Goal: Task Accomplishment & Management: Manage account settings

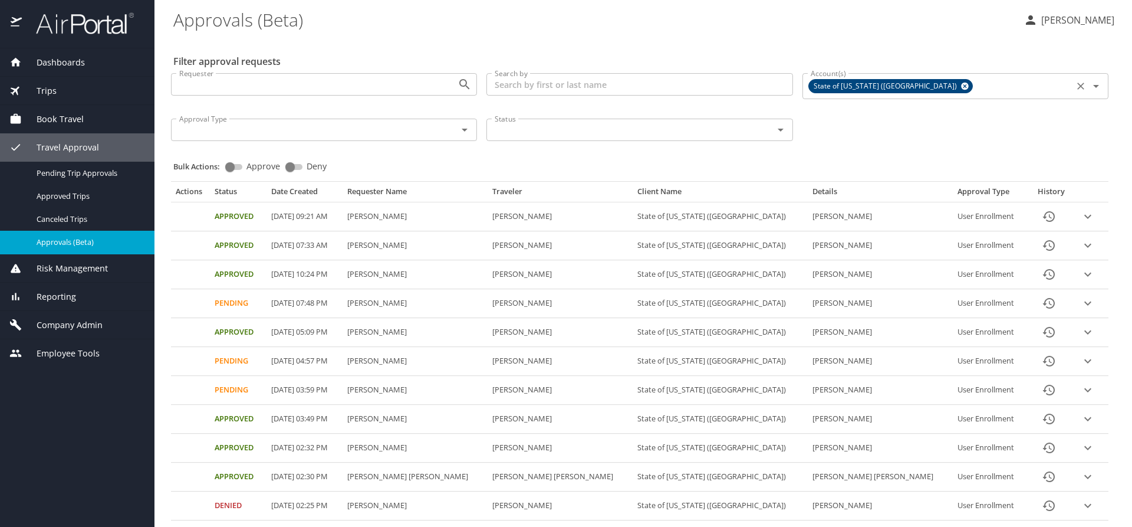
click at [961, 83] on icon at bounding box center [965, 87] width 8 height 8
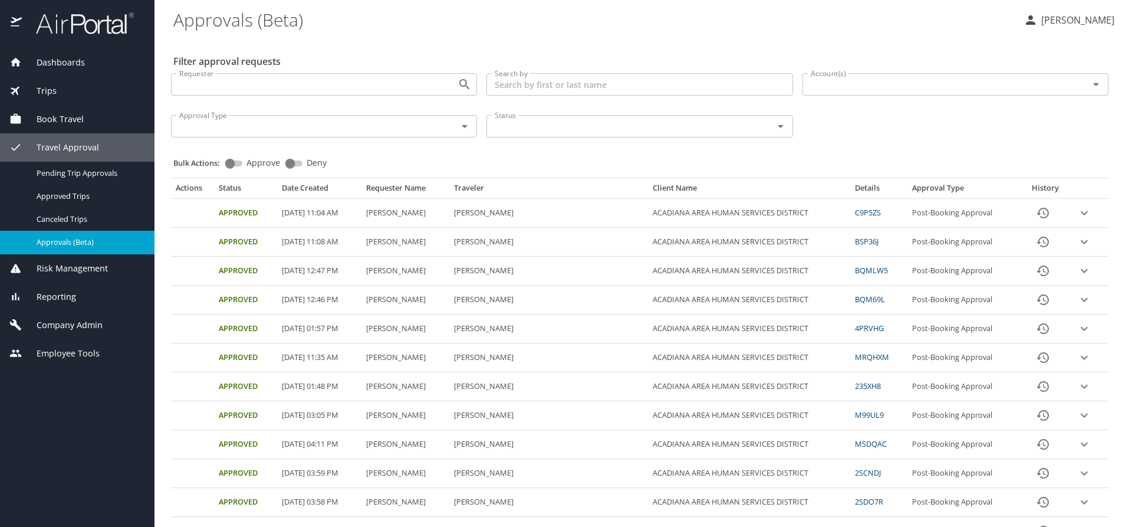
click at [881, 88] on input "Account(s)" at bounding box center [938, 84] width 264 height 15
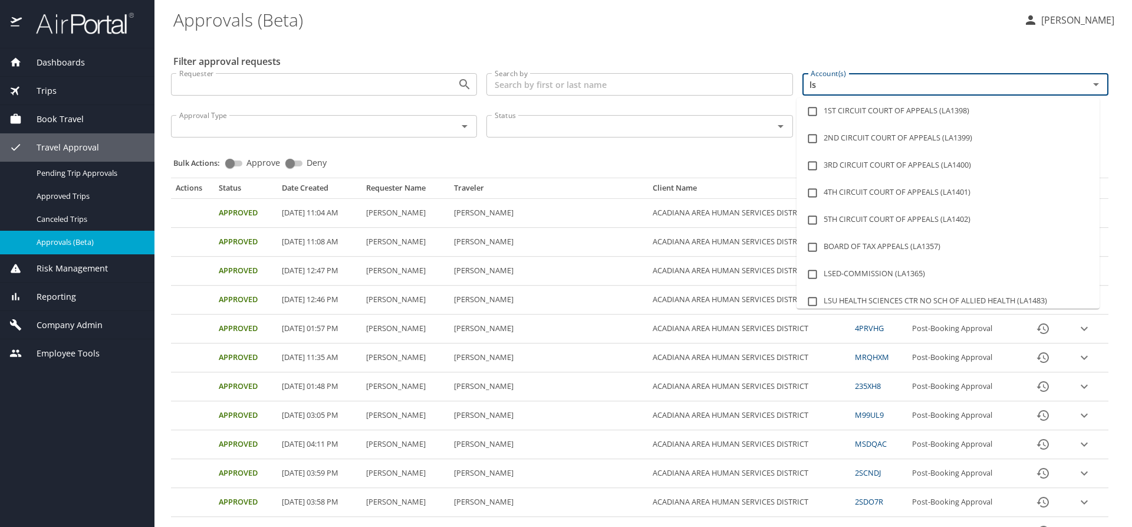
type input "lsu"
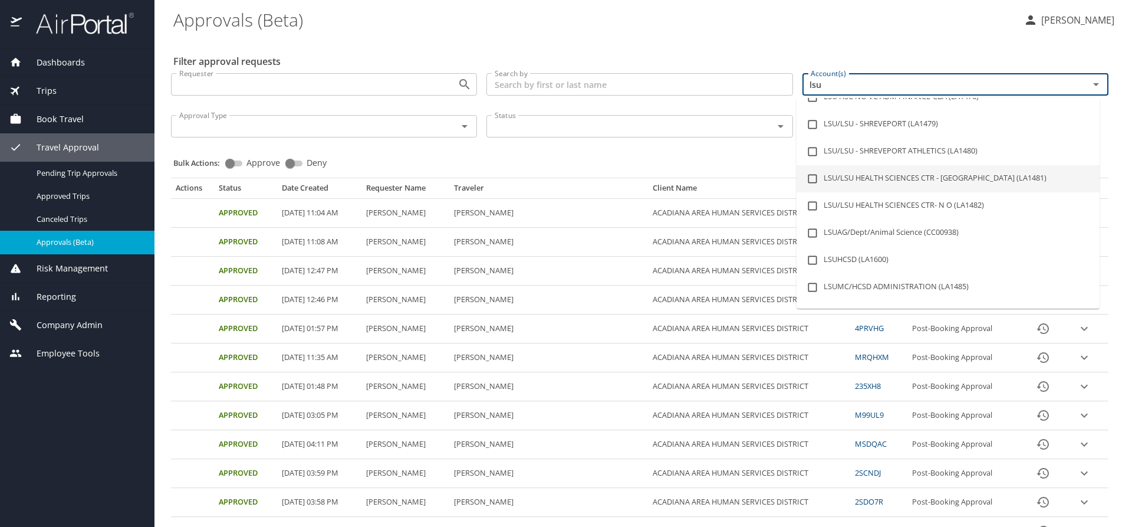
click at [936, 175] on li "LSU/LSU HEALTH SCIENCES CTR - SHREVEPORT (LA1481)" at bounding box center [948, 178] width 303 height 27
checkbox input "true"
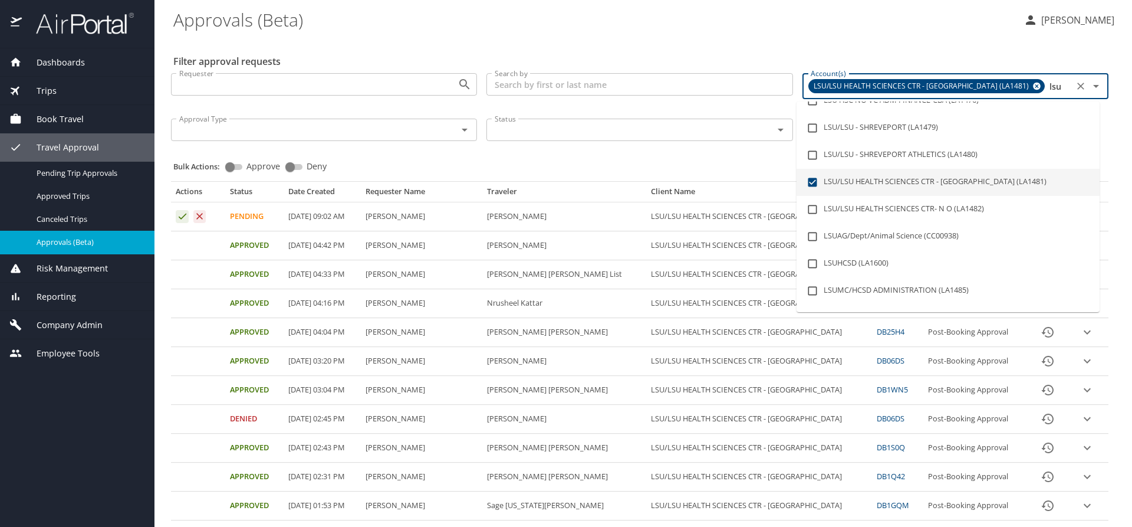
type input "lsu"
click at [680, 164] on div "Bulk Actions: Approve Deny" at bounding box center [643, 161] width 940 height 26
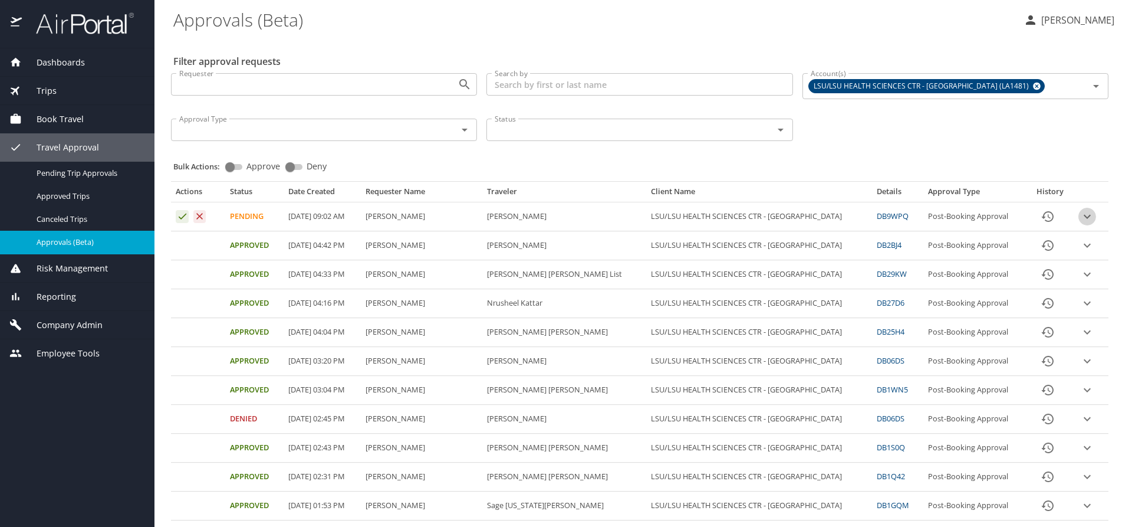
click at [1080, 214] on icon "expand row" at bounding box center [1087, 216] width 14 height 14
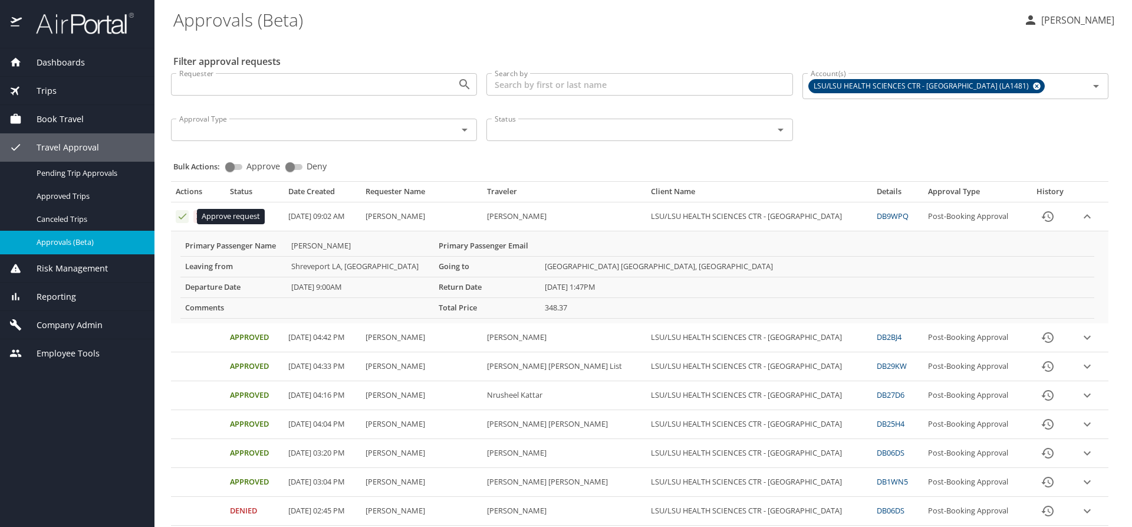
click at [179, 216] on icon "Approval table" at bounding box center [182, 216] width 11 height 11
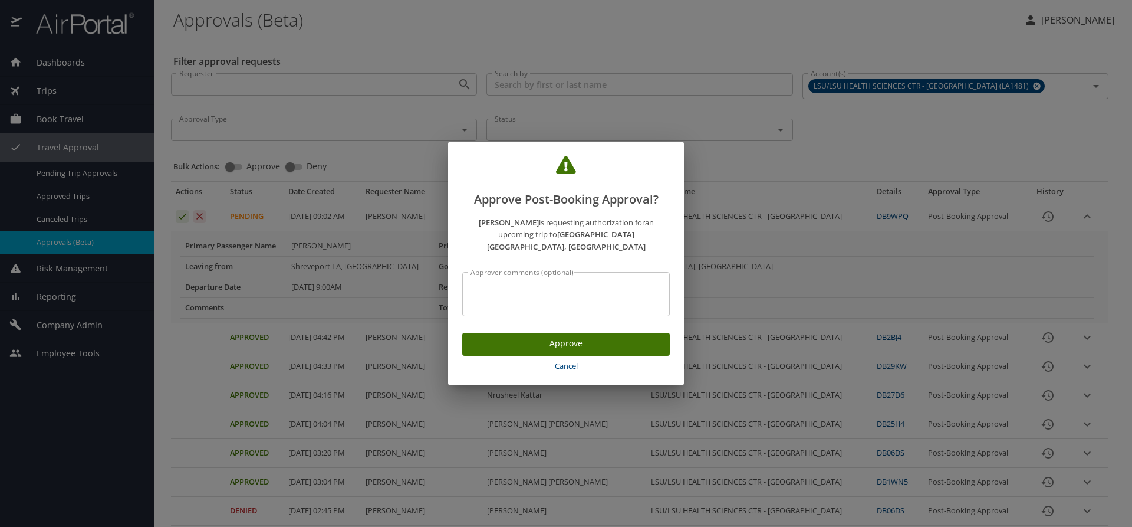
click at [504, 336] on span "Approve" at bounding box center [566, 343] width 189 height 15
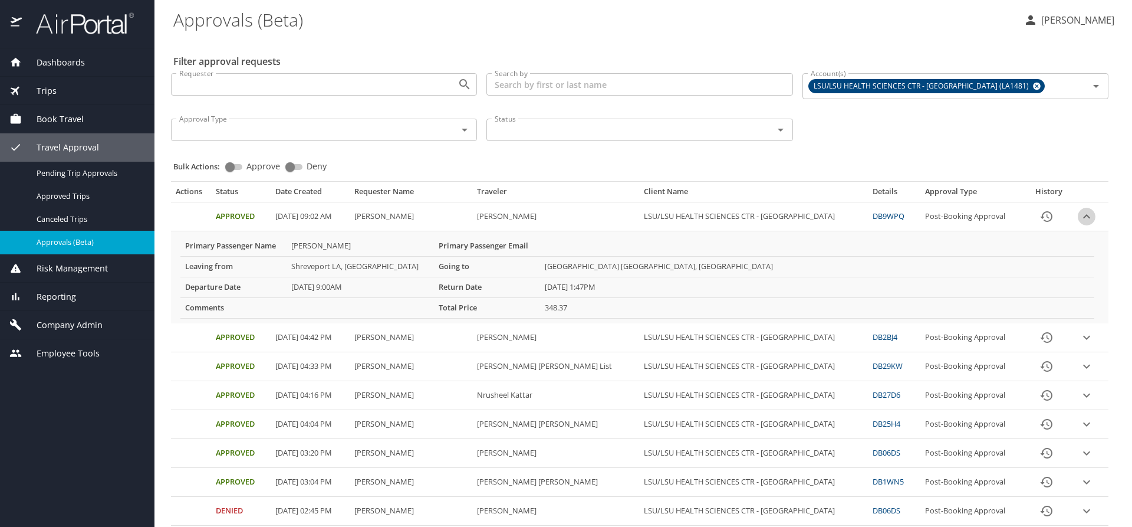
click at [1080, 217] on icon "expand row" at bounding box center [1087, 216] width 14 height 14
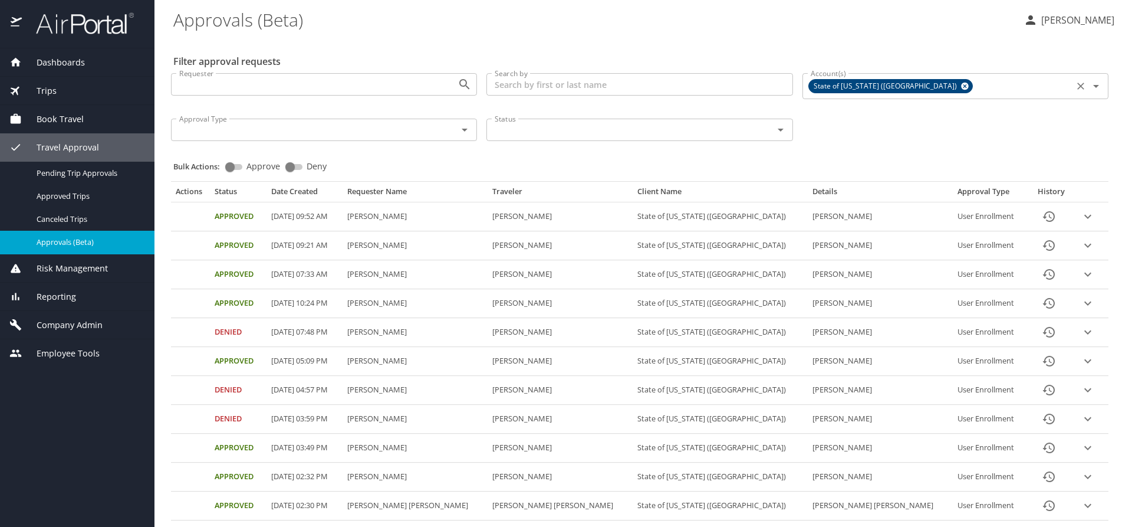
click at [961, 86] on icon at bounding box center [965, 86] width 9 height 13
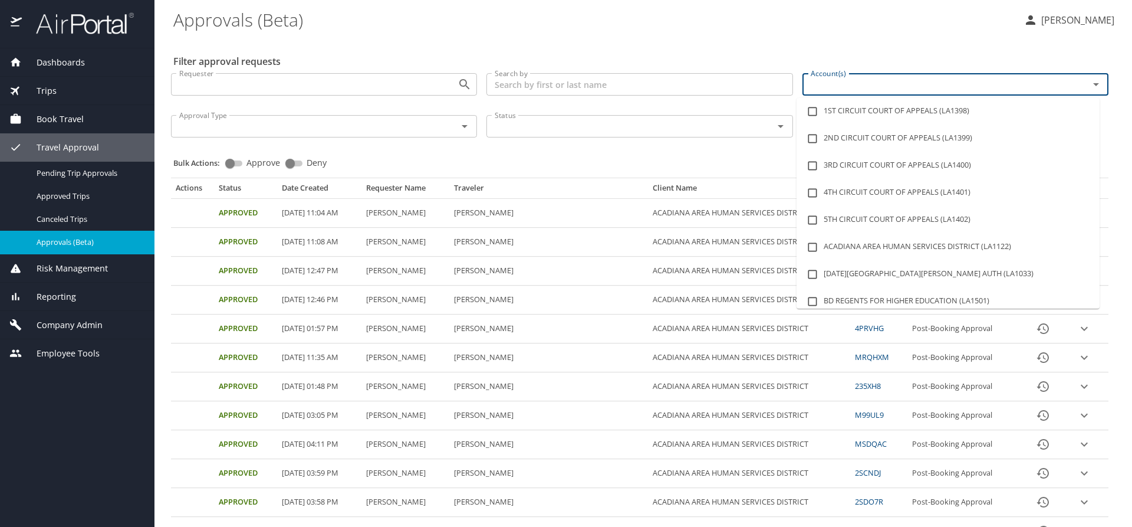
click at [882, 88] on input "Account(s)" at bounding box center [938, 84] width 264 height 15
type input "lsu"
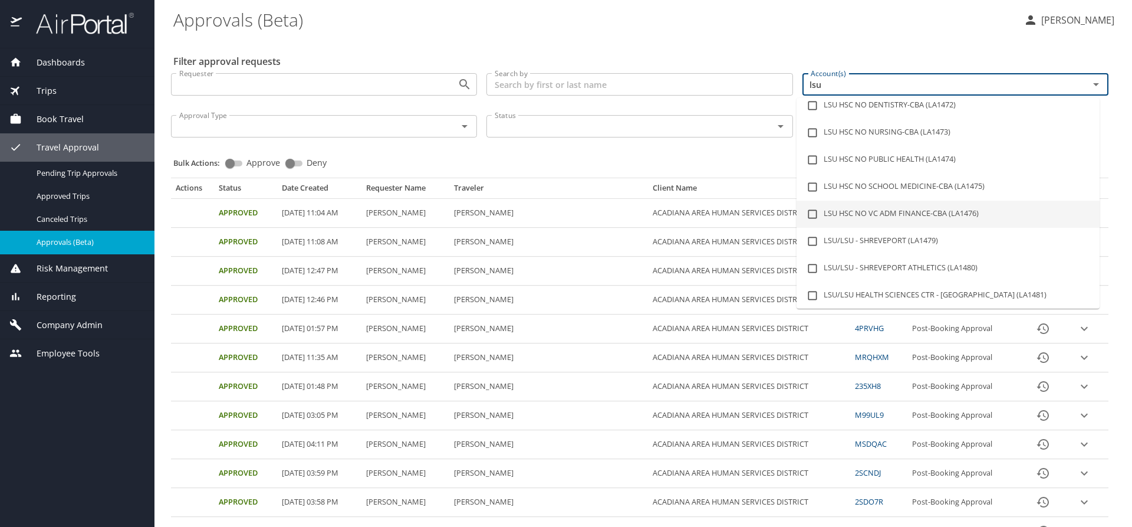
scroll to position [118, 0]
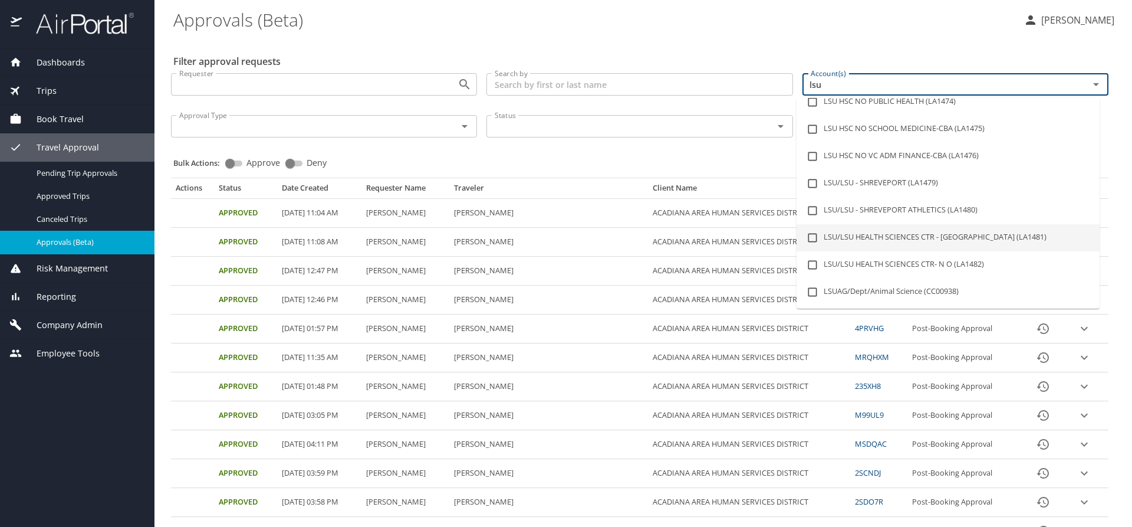
click at [936, 230] on li "LSU/LSU HEALTH SCIENCES CTR - SHREVEPORT (LA1481)" at bounding box center [948, 237] width 303 height 27
checkbox input "true"
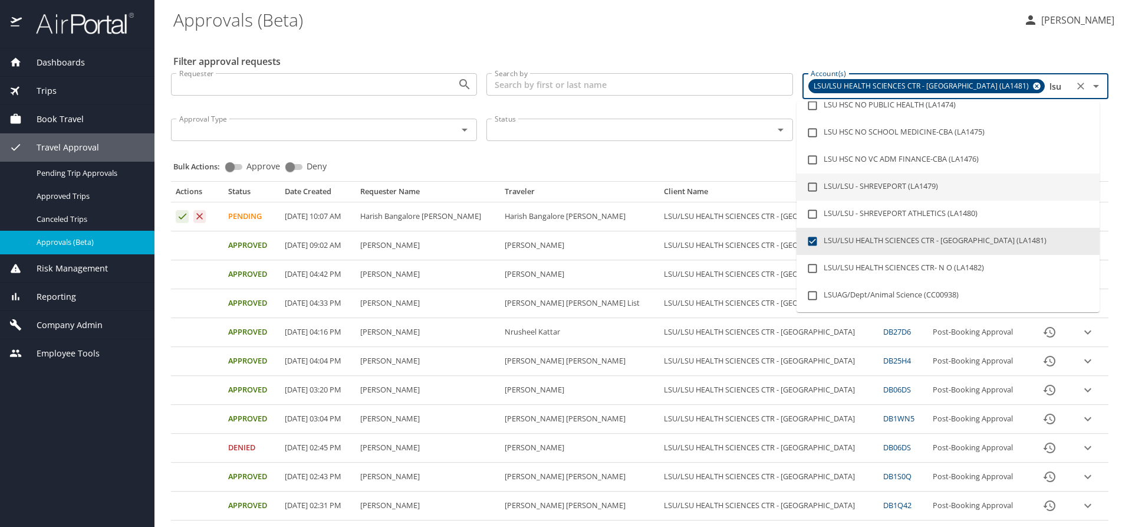
type input "lsu"
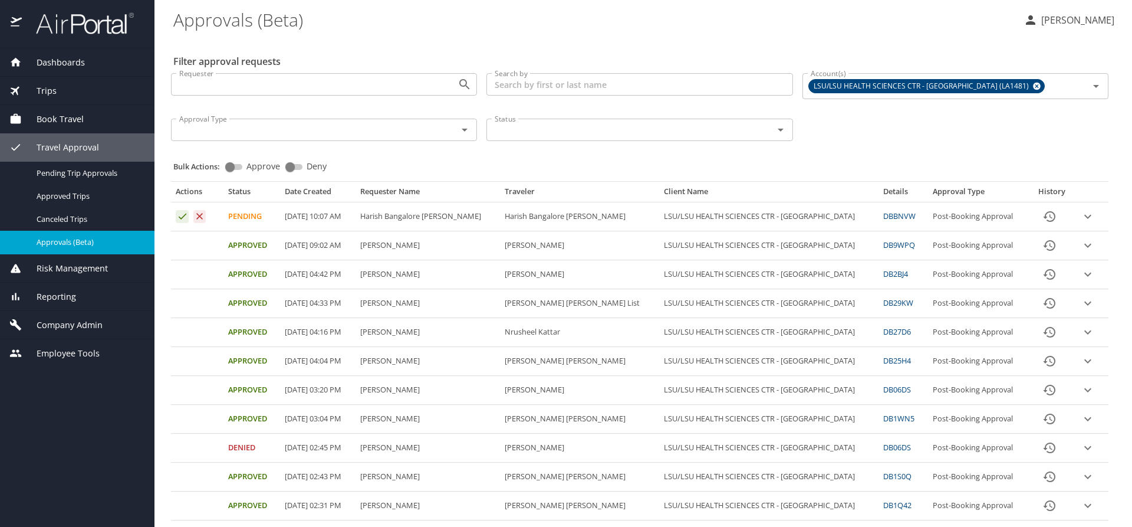
click at [642, 163] on div "Bulk Actions: Approve Deny" at bounding box center [643, 161] width 940 height 26
click at [1081, 216] on icon "expand row" at bounding box center [1088, 216] width 14 height 14
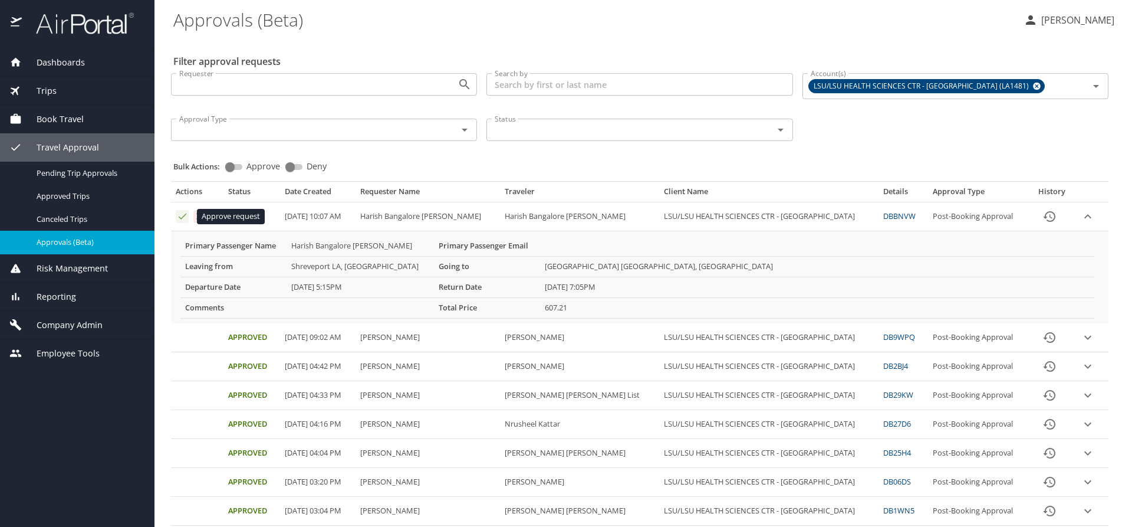
click at [182, 218] on icon "Approval table" at bounding box center [183, 216] width 8 height 6
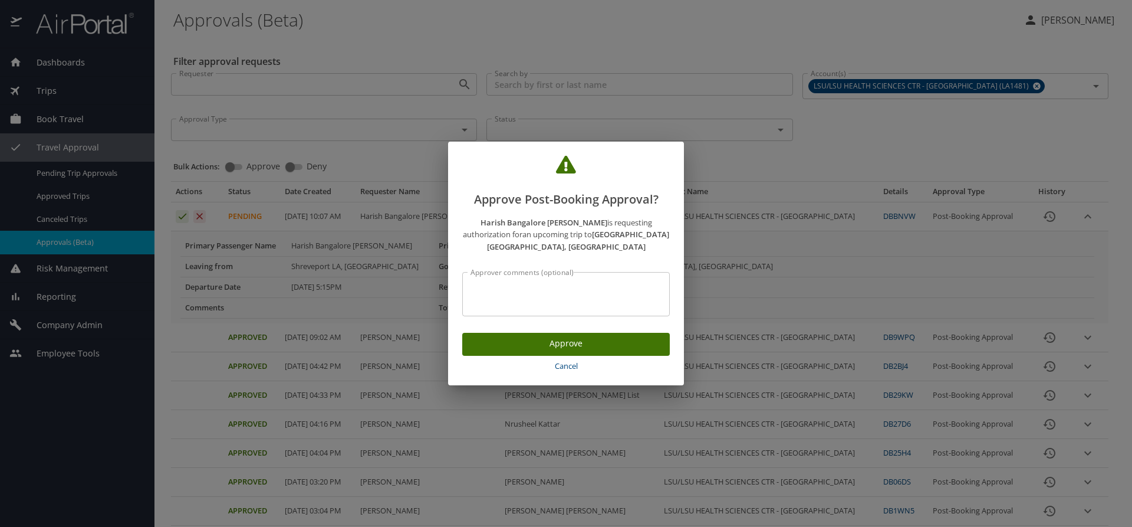
click at [541, 336] on span "Approve" at bounding box center [566, 343] width 189 height 15
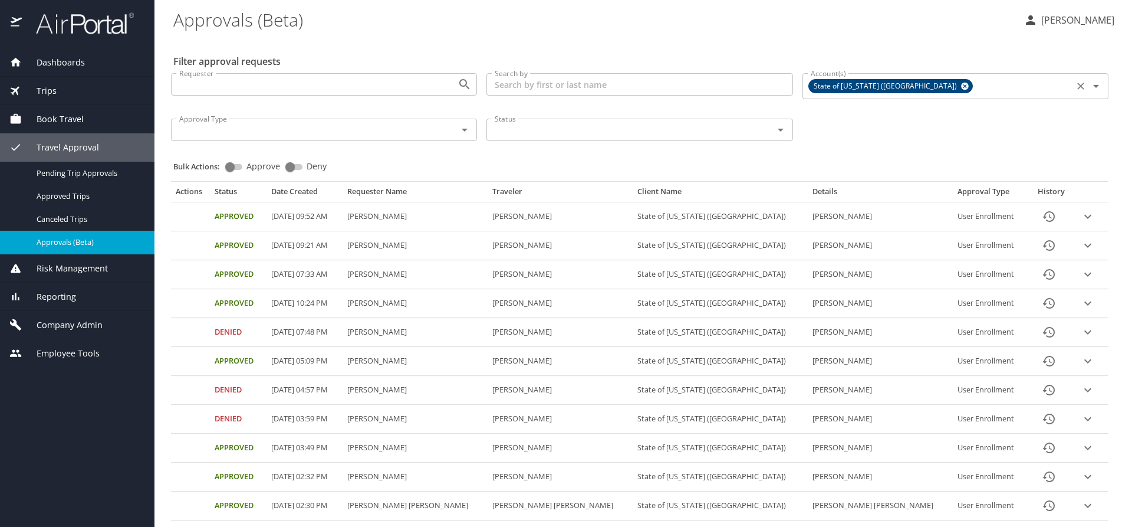
click at [961, 89] on icon at bounding box center [965, 87] width 8 height 8
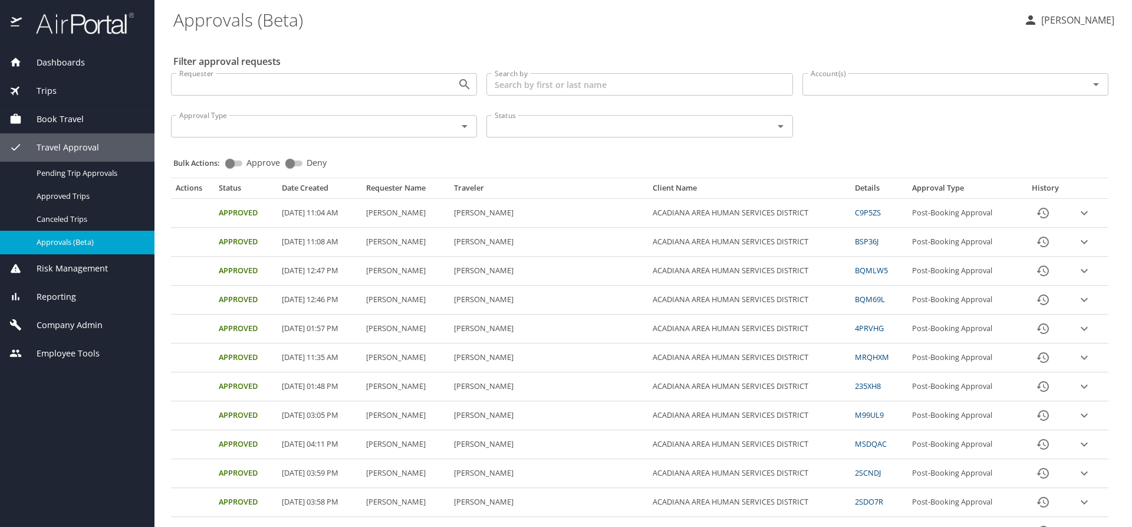
click at [864, 87] on input "Account(s)" at bounding box center [938, 84] width 264 height 15
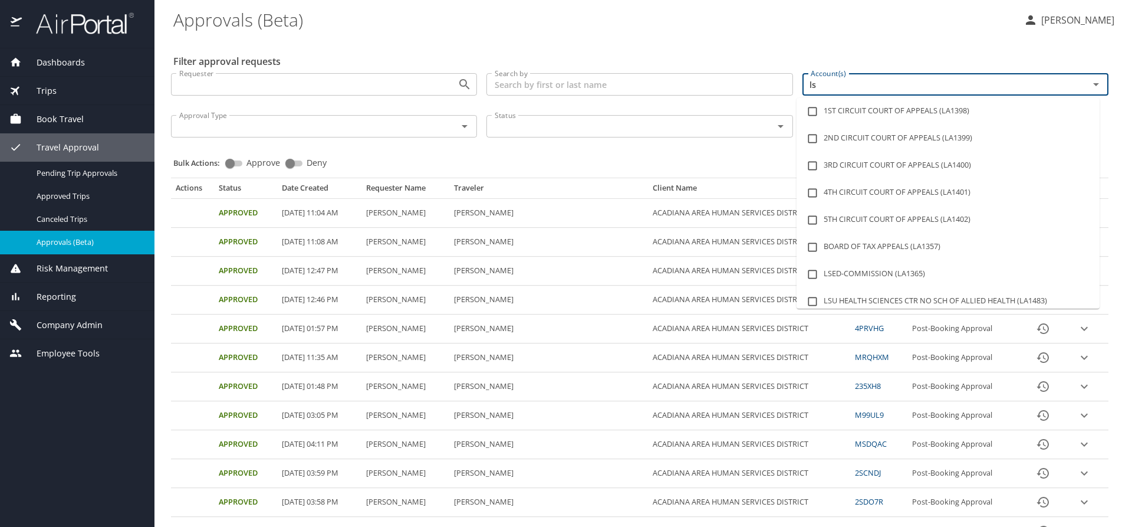
type input "lsu"
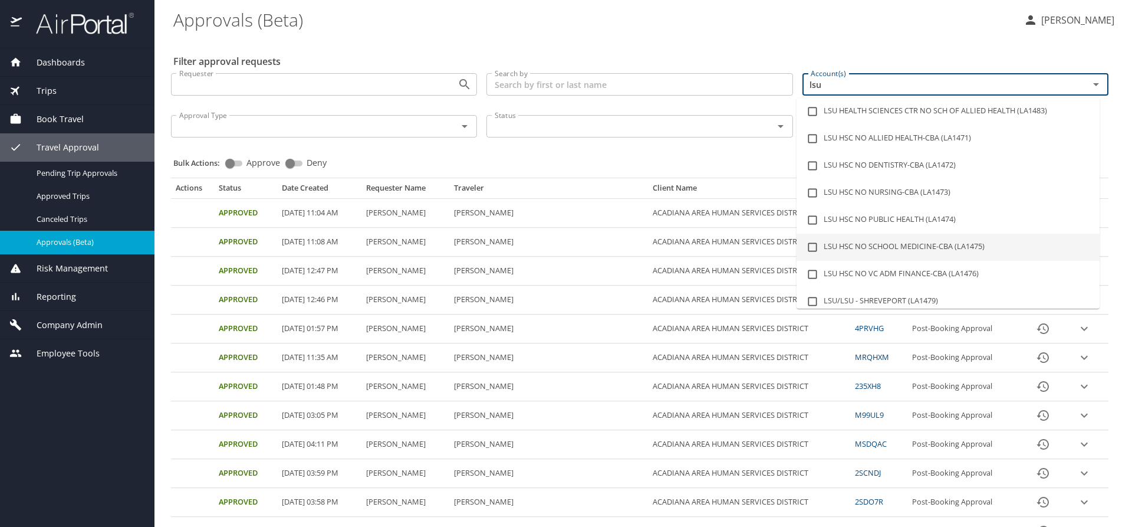
scroll to position [118, 0]
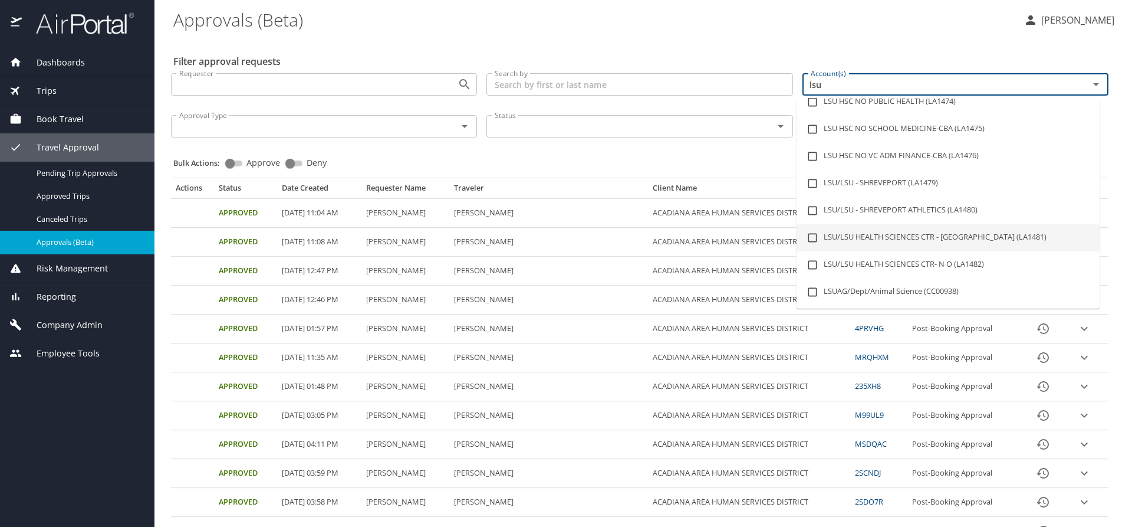
click at [965, 235] on li "LSU/LSU HEALTH SCIENCES CTR - SHREVEPORT (LA1481)" at bounding box center [948, 237] width 303 height 27
checkbox input "true"
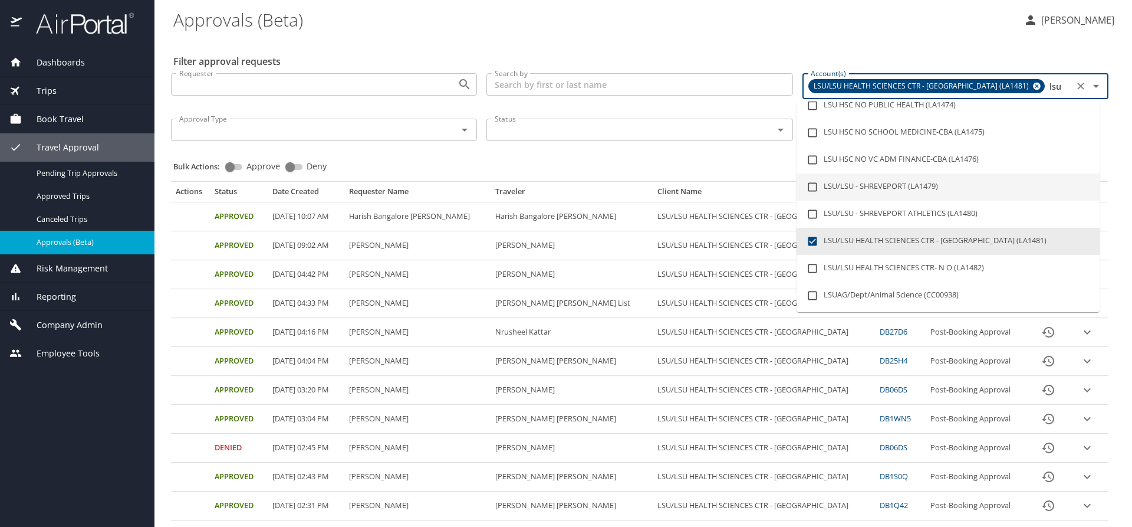
type input "lsu"
